Goal: Task Accomplishment & Management: Use online tool/utility

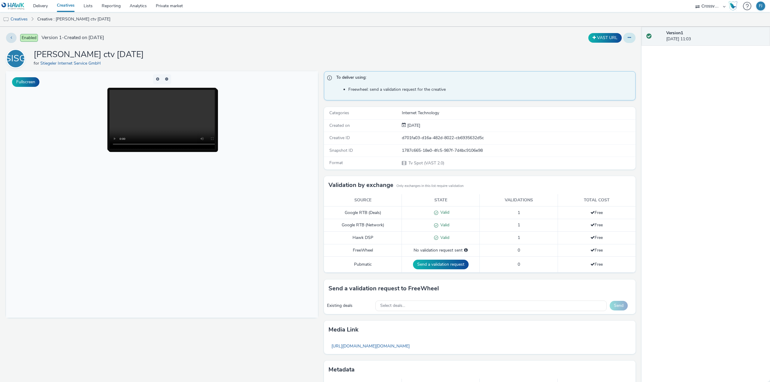
click at [628, 35] on button at bounding box center [629, 38] width 12 height 10
click at [611, 48] on link "Edit" at bounding box center [612, 50] width 45 height 12
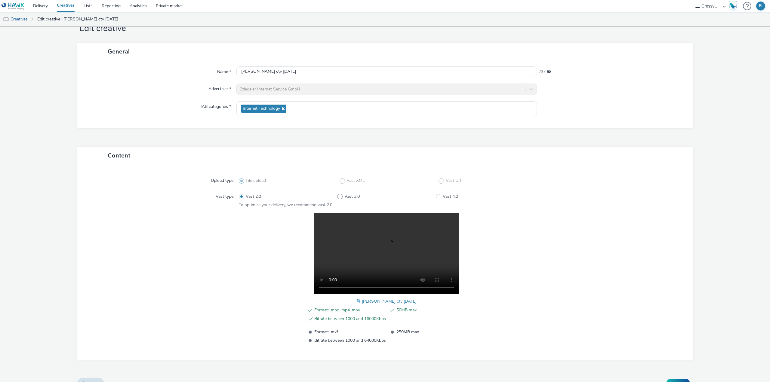
scroll to position [31, 0]
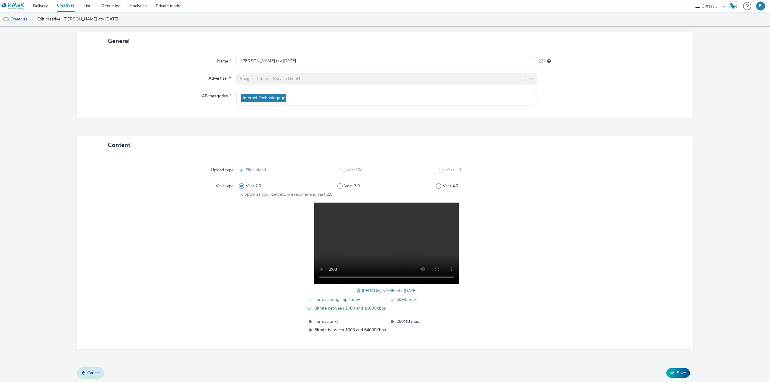
click at [94, 370] on span "Cancel" at bounding box center [93, 373] width 12 height 6
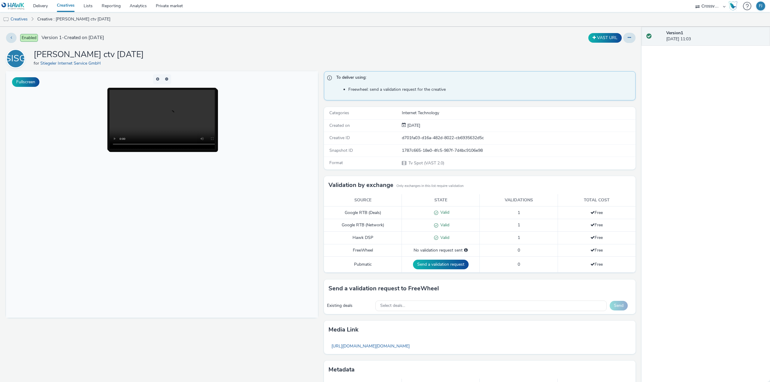
scroll to position [27, 0]
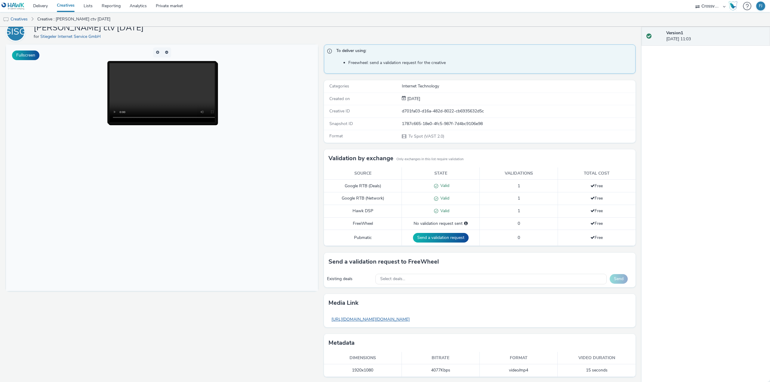
click at [400, 318] on link "[URL][DOMAIN_NAME][DOMAIN_NAME]" at bounding box center [370, 320] width 84 height 12
drag, startPoint x: 373, startPoint y: 370, endPoint x: 349, endPoint y: 370, distance: 24.1
click at [349, 370] on td "1920x1080" at bounding box center [363, 370] width 78 height 12
copy td "1920x1080"
